Goal: Task Accomplishment & Management: Manage account settings

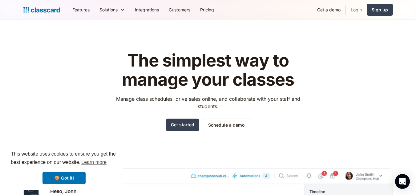
click at [356, 10] on link "Login" at bounding box center [356, 10] width 21 height 14
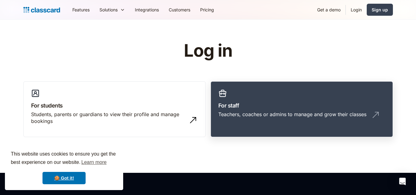
click at [302, 102] on h3 "For staff" at bounding box center [302, 105] width 167 height 8
